Goal: Check status: Check status

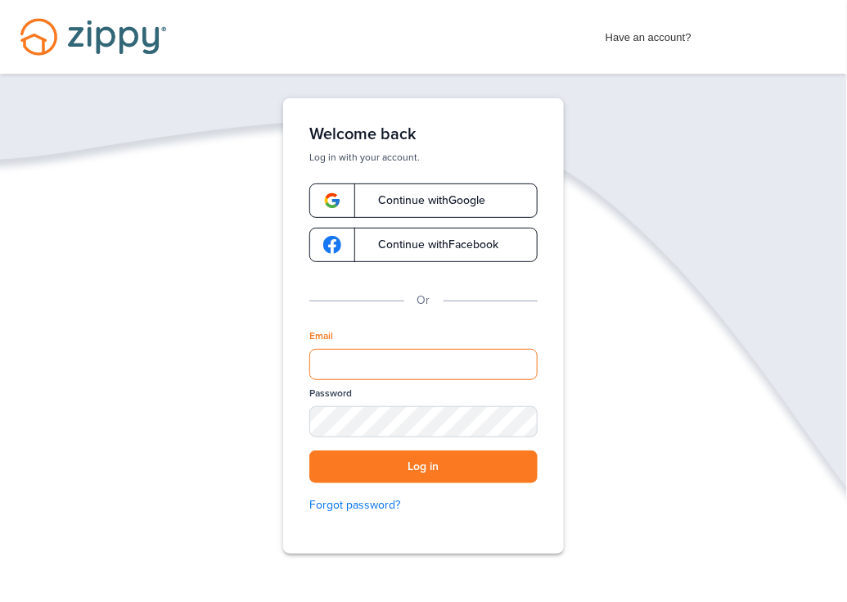
click at [463, 369] on input "Email" at bounding box center [423, 364] width 228 height 31
type input "**********"
click at [521, 422] on div "SHOW" at bounding box center [517, 423] width 36 height 16
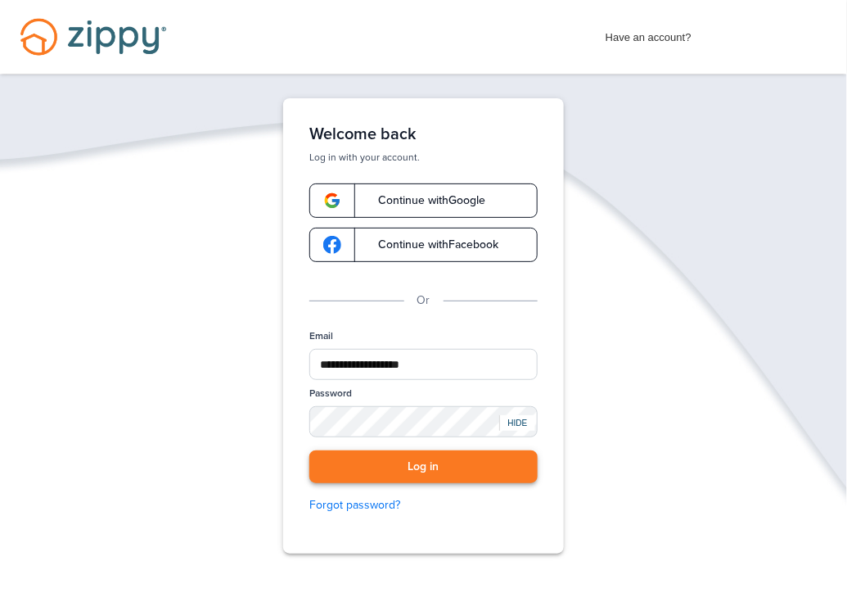
click at [456, 461] on button "Log in" at bounding box center [423, 467] width 228 height 34
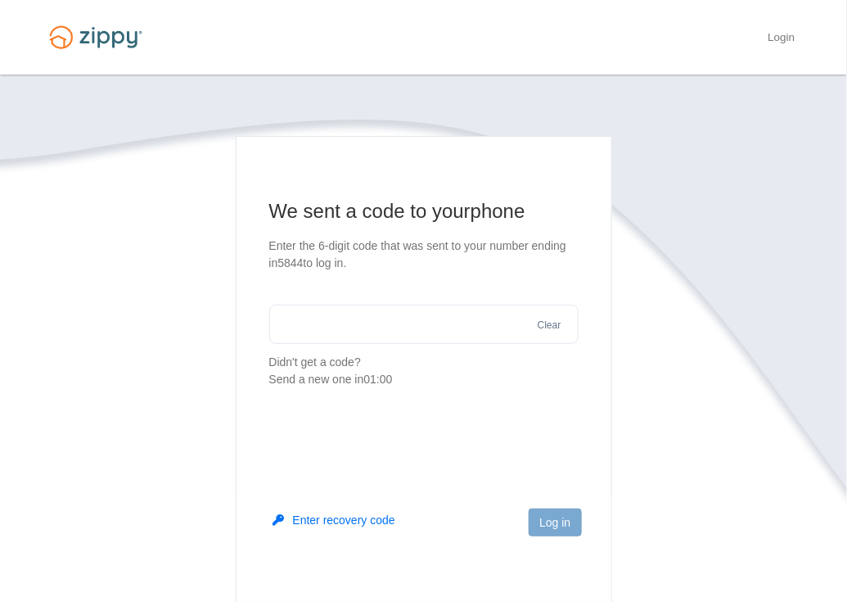
click at [387, 332] on input "text" at bounding box center [423, 324] width 309 height 39
type input "******"
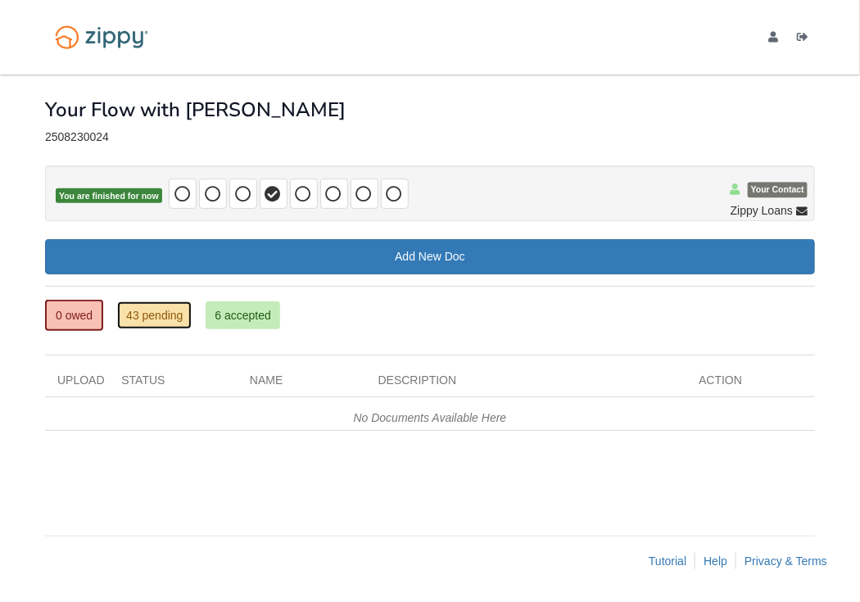
click at [174, 318] on link "43 pending" at bounding box center [154, 315] width 74 height 28
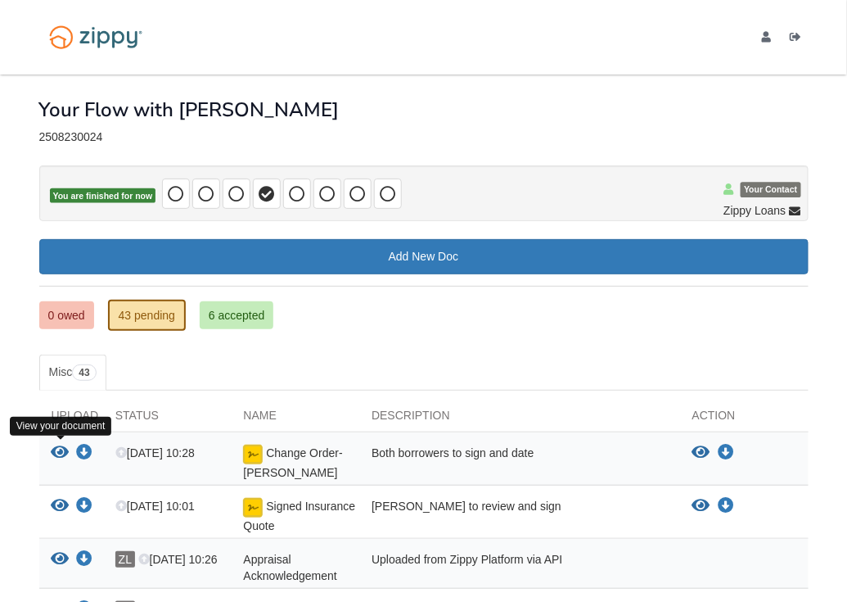
click at [59, 449] on icon "View Change Order- Anderson" at bounding box center [61, 453] width 18 height 16
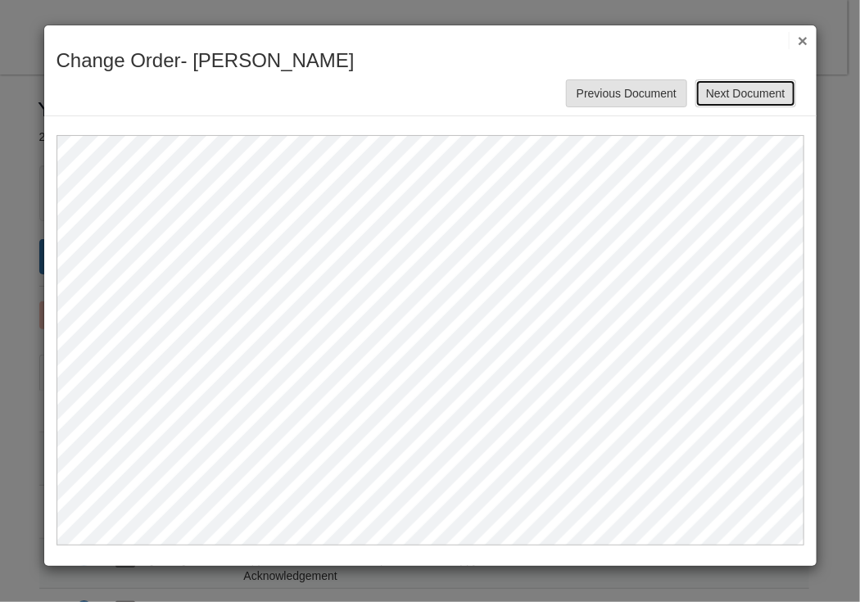
click at [774, 102] on button "Next Document" at bounding box center [745, 93] width 100 height 28
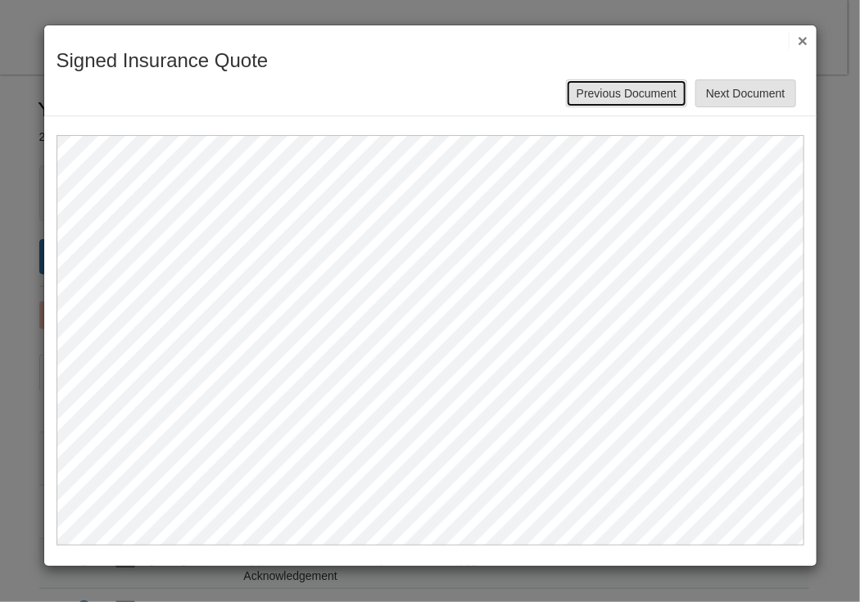
click at [577, 88] on button "Previous Document" at bounding box center [626, 93] width 121 height 28
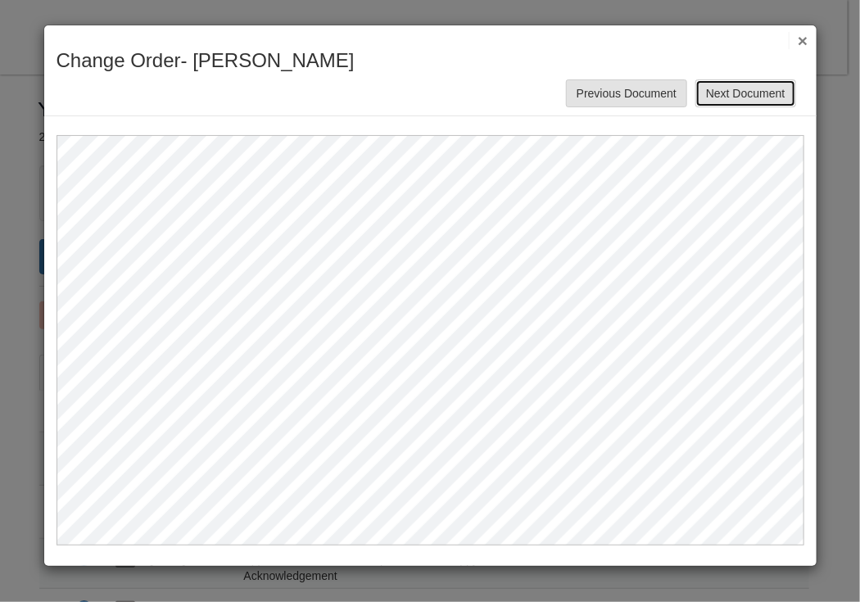
click at [757, 91] on button "Next Document" at bounding box center [745, 93] width 100 height 28
click at [806, 41] on button "×" at bounding box center [797, 40] width 19 height 17
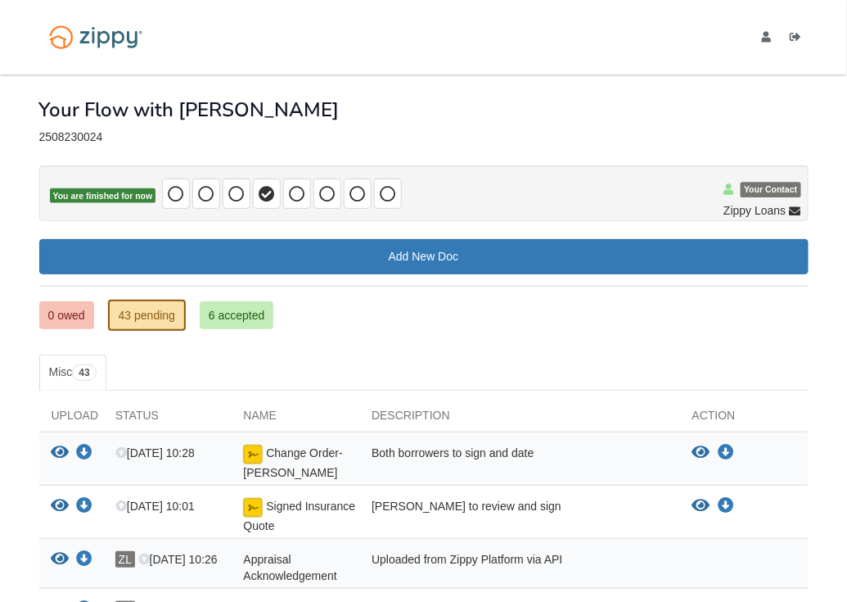
click at [634, 145] on div at bounding box center [423, 154] width 769 height 21
